Goal: Navigation & Orientation: Find specific page/section

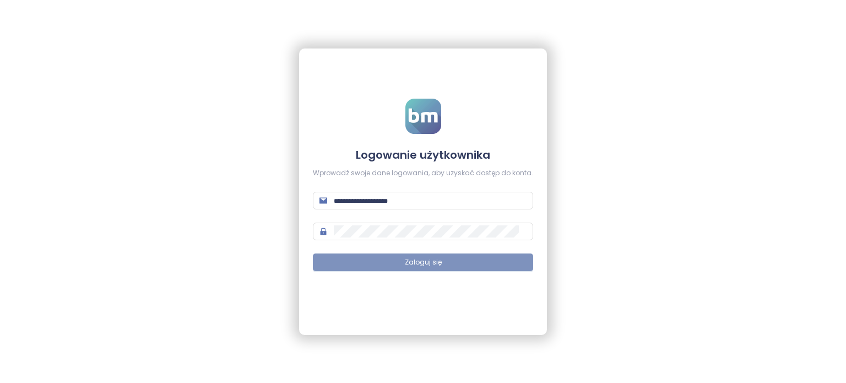
type input "**********"
click at [381, 266] on button "Zaloguj się" at bounding box center [423, 262] width 220 height 18
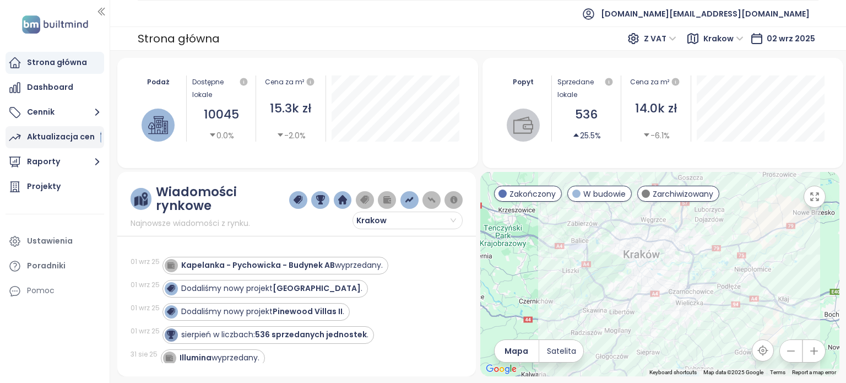
click at [52, 135] on div "Aktualizacja cen 1" at bounding box center [64, 137] width 74 height 14
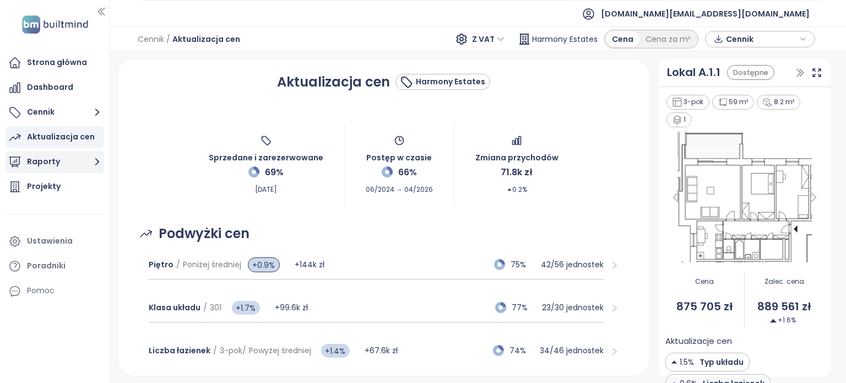
click at [66, 156] on button "Raporty" at bounding box center [55, 162] width 99 height 22
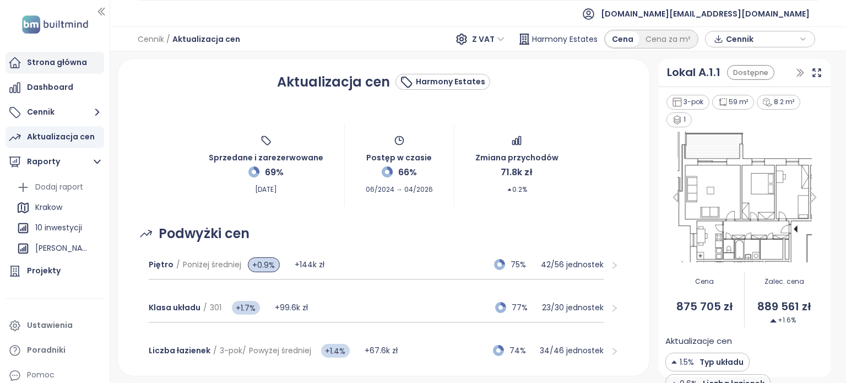
click at [51, 62] on div "Strona główna" at bounding box center [57, 63] width 60 height 14
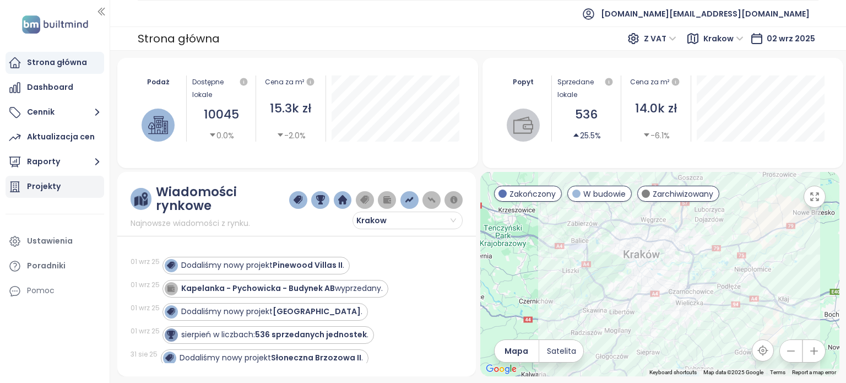
click at [46, 188] on div "Projekty" at bounding box center [44, 187] width 34 height 14
